Goal: Task Accomplishment & Management: Use online tool/utility

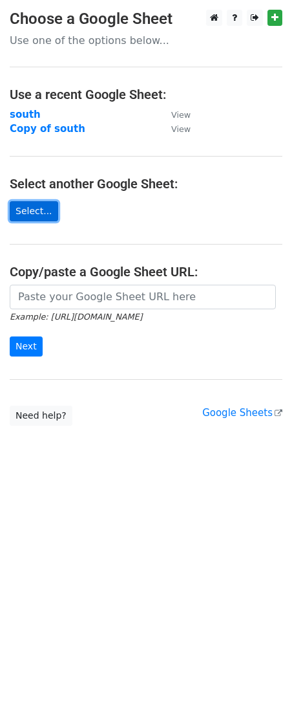
click at [36, 211] on link "Select..." at bounding box center [34, 211] width 48 height 20
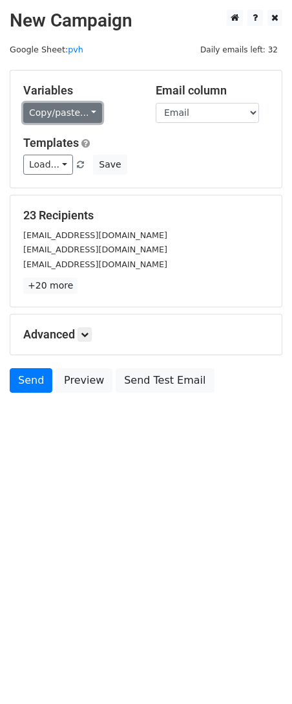
click at [88, 116] on link "Copy/paste..." at bounding box center [62, 113] width 79 height 20
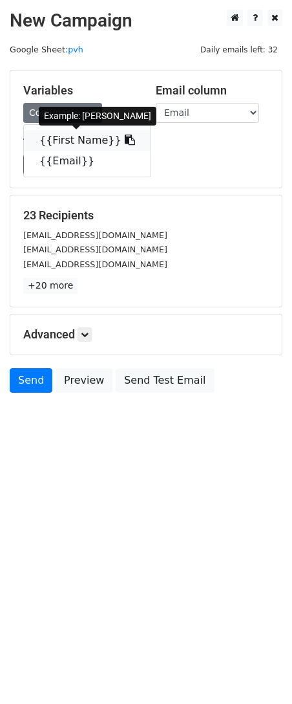
click at [65, 135] on link "{{First Name}}" at bounding box center [87, 140] width 127 height 21
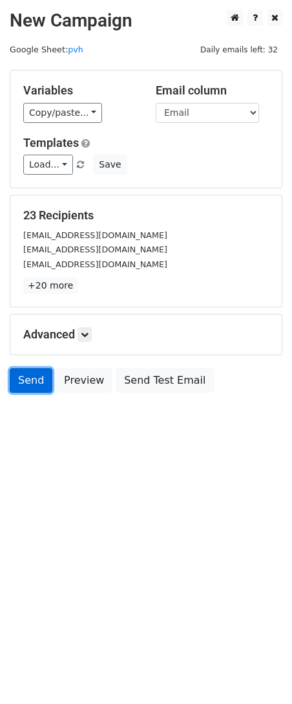
click at [41, 380] on link "Send" at bounding box center [31, 380] width 43 height 25
